Goal: Task Accomplishment & Management: Complete application form

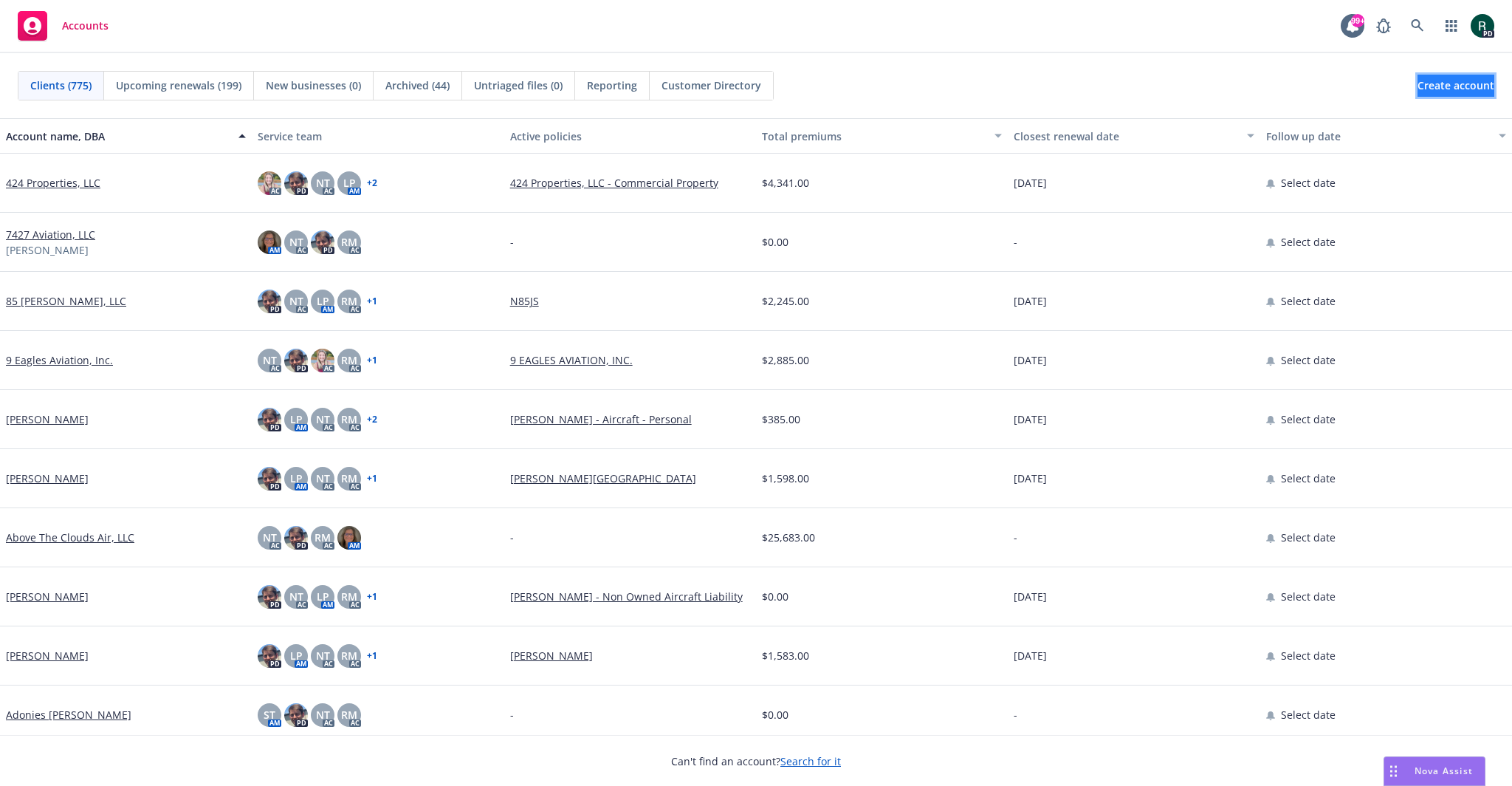
click at [1439, 89] on span "Create account" at bounding box center [1455, 86] width 77 height 28
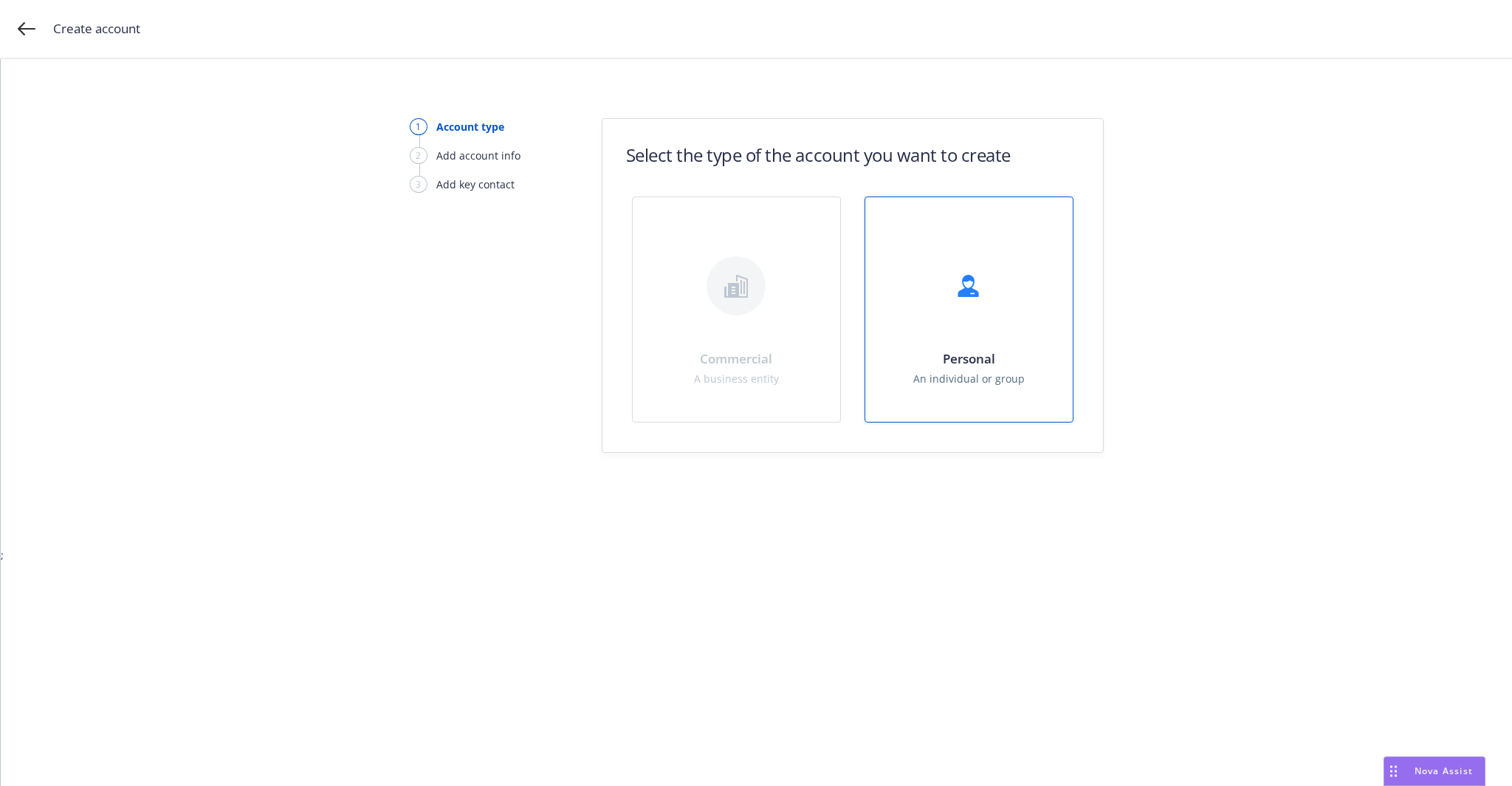
click at [1037, 323] on div "Personal An individual or group" at bounding box center [968, 310] width 207 height 225
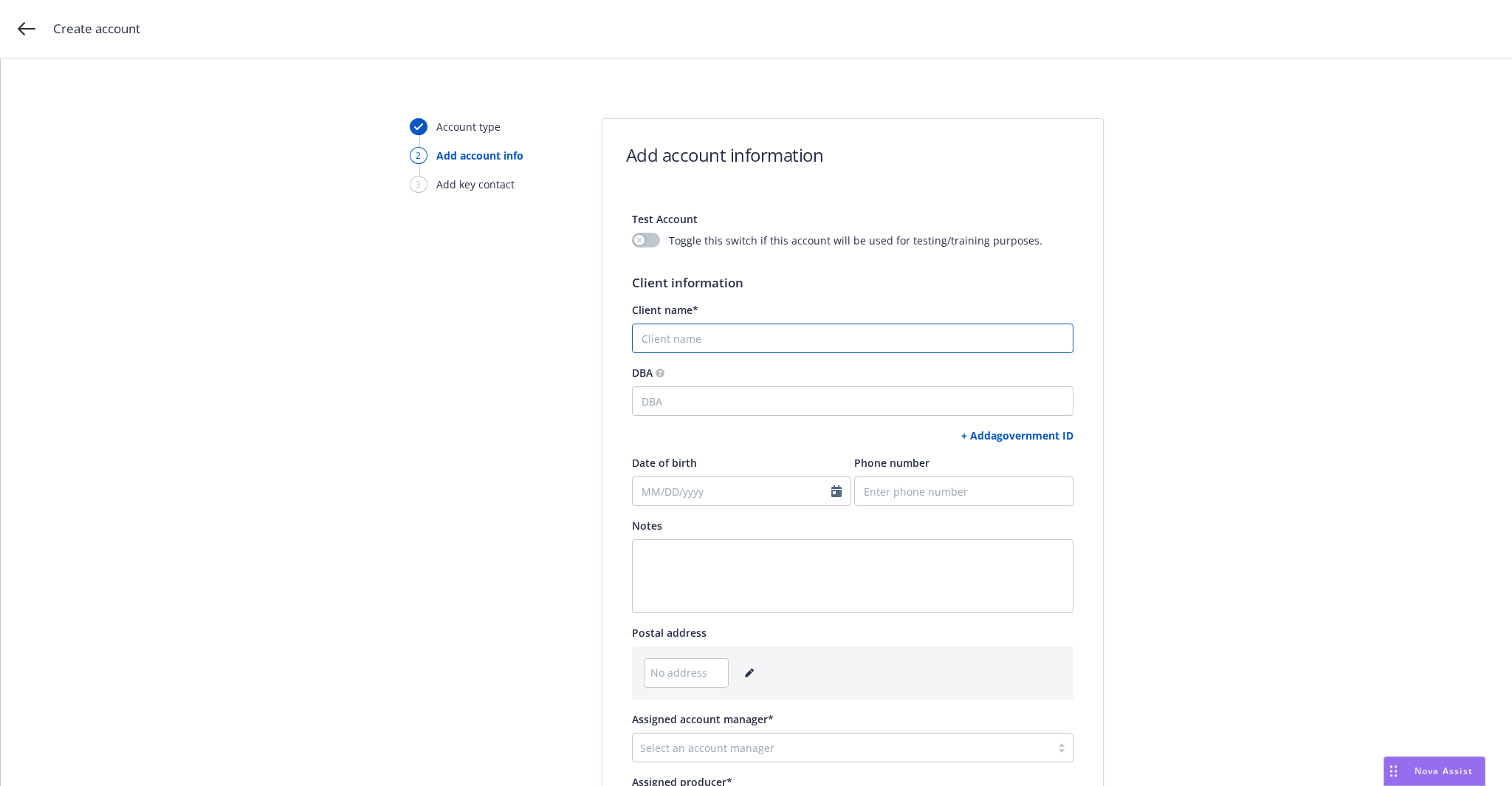
click at [658, 340] on input "Client name*" at bounding box center [853, 339] width 442 height 30
click at [662, 330] on input "Client name*" at bounding box center [853, 339] width 442 height 30
drag, startPoint x: 662, startPoint y: 330, endPoint x: 1358, endPoint y: 547, distance: 729.0
click at [1358, 547] on div "Account type 2 Add account info 3 Add key contact Add account information Test …" at bounding box center [756, 516] width 1476 height 797
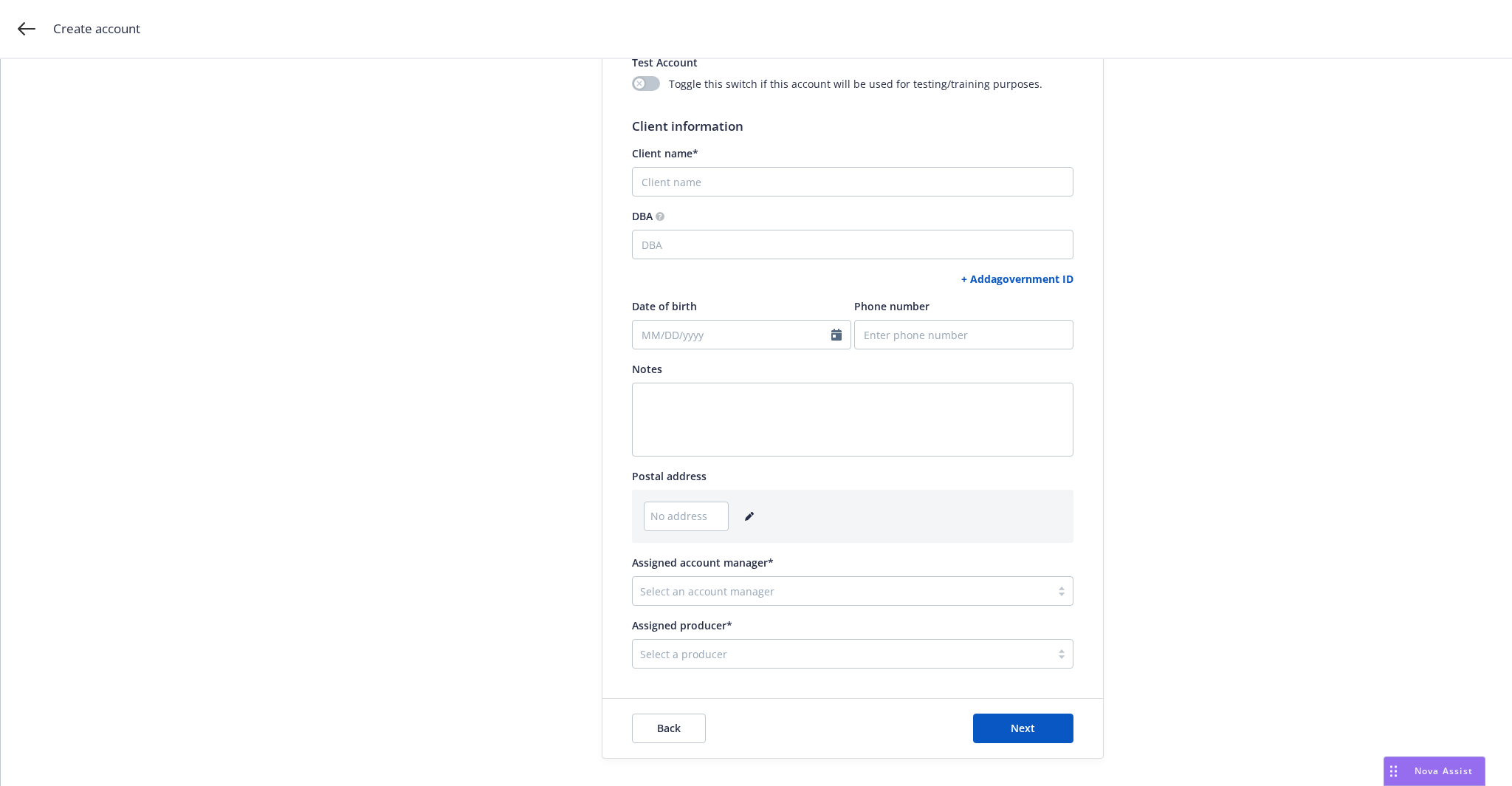
scroll to position [239, 0]
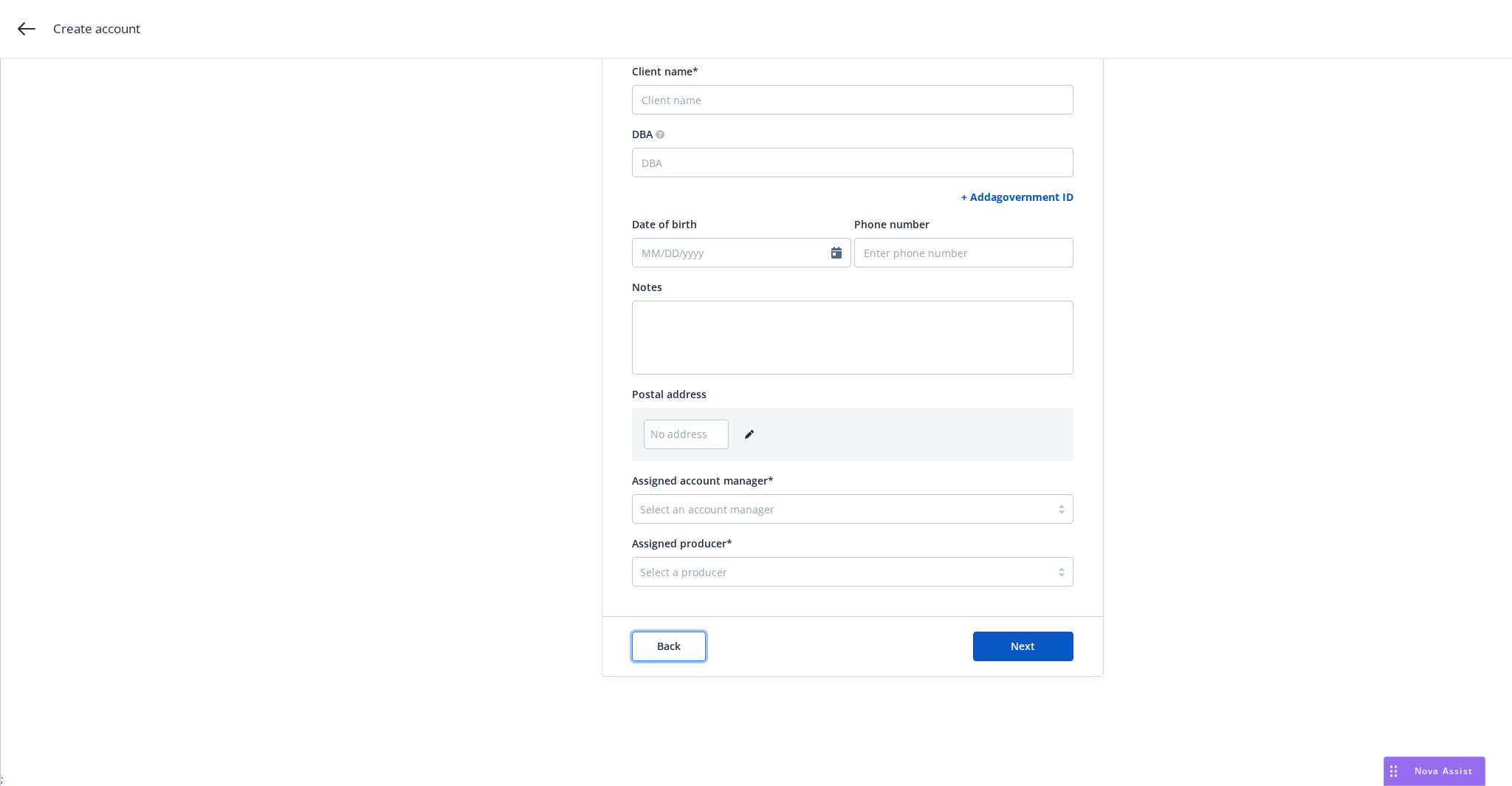
click at [685, 649] on button "Back" at bounding box center [669, 646] width 73 height 30
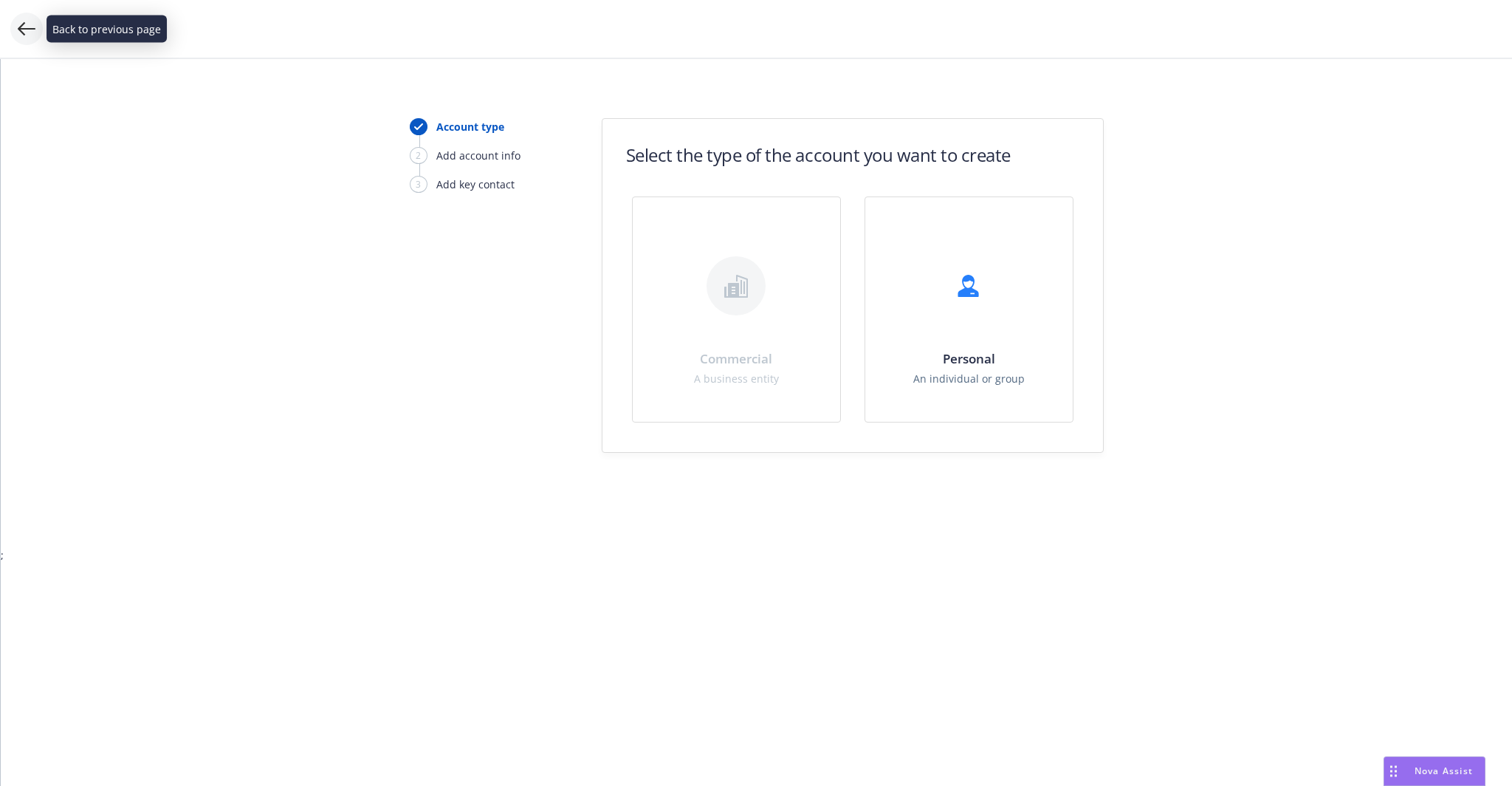
click at [21, 26] on icon at bounding box center [26, 29] width 17 height 13
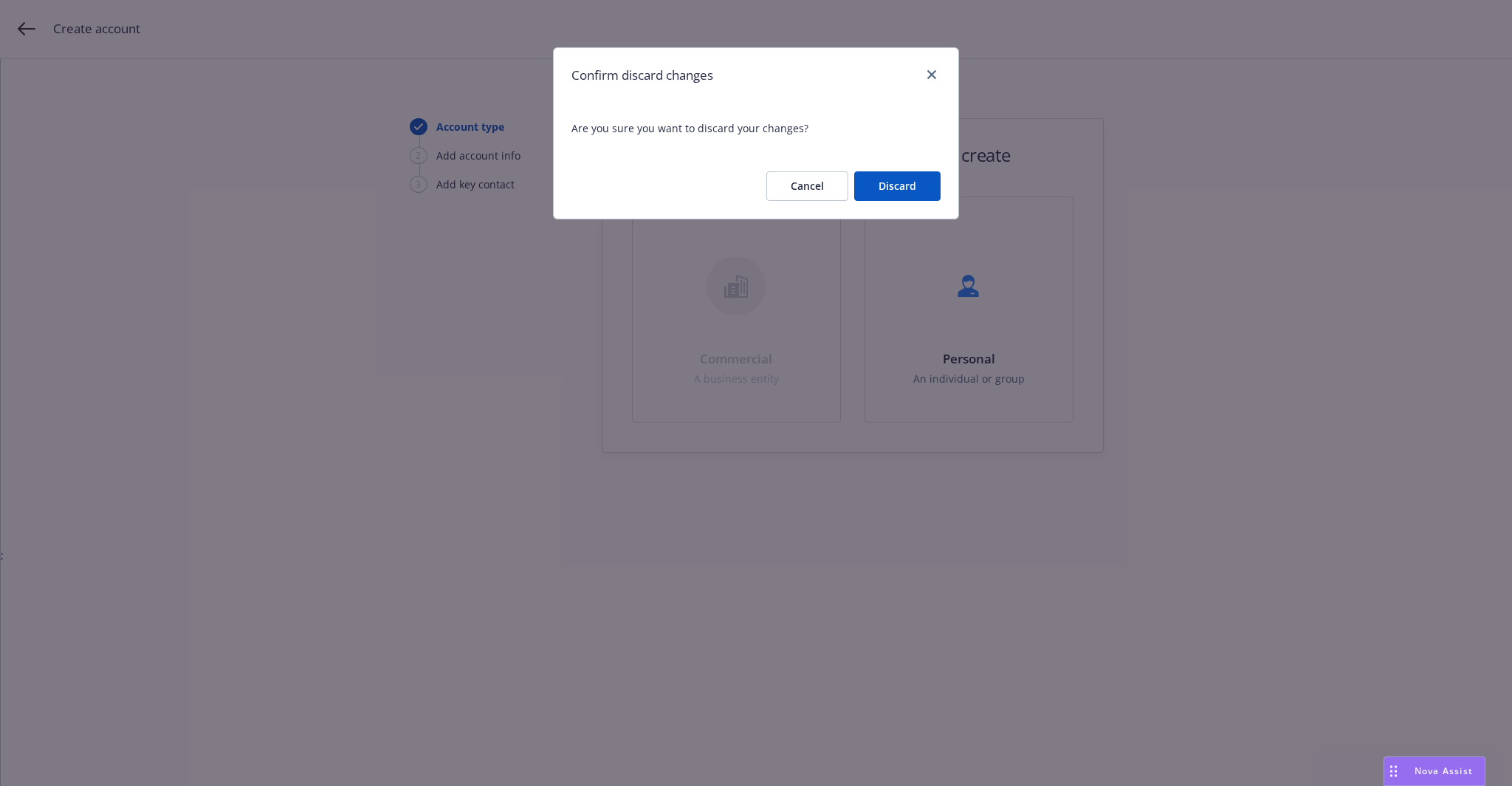
click at [895, 183] on button "Discard" at bounding box center [897, 187] width 87 height 30
